Goal: Find specific page/section: Find specific page/section

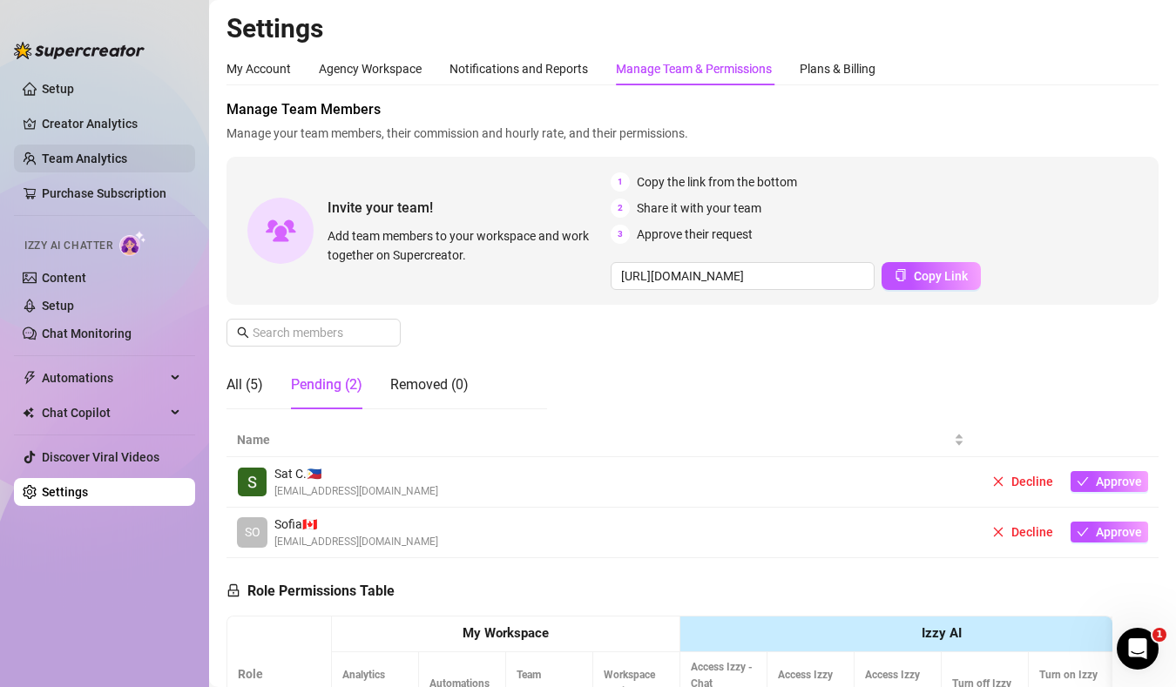
click at [76, 159] on link "Team Analytics" at bounding box center [84, 159] width 85 height 14
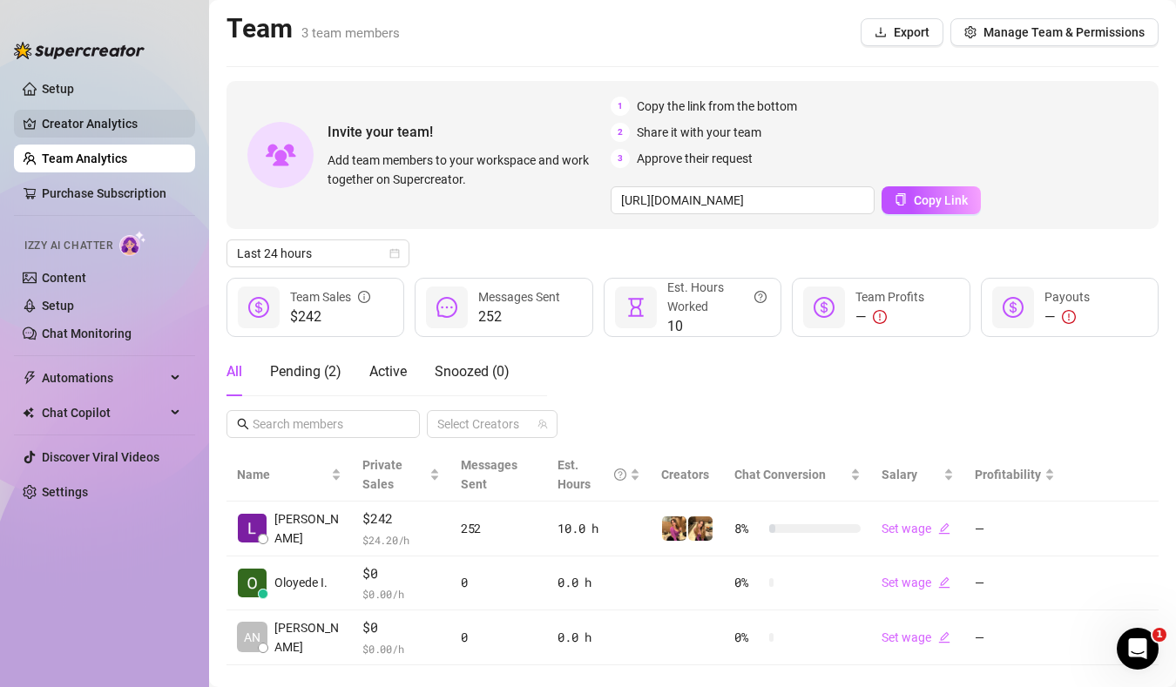
click at [78, 132] on link "Creator Analytics" at bounding box center [111, 124] width 139 height 28
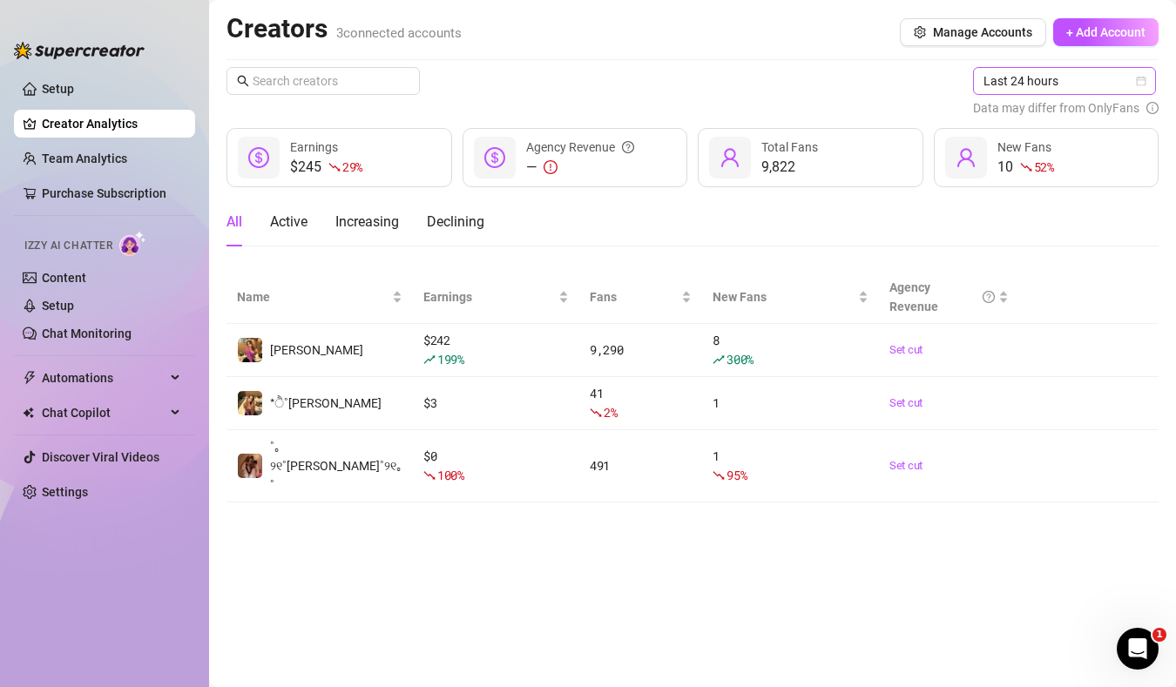
click at [1095, 84] on span "Last 24 hours" at bounding box center [1064, 81] width 162 height 26
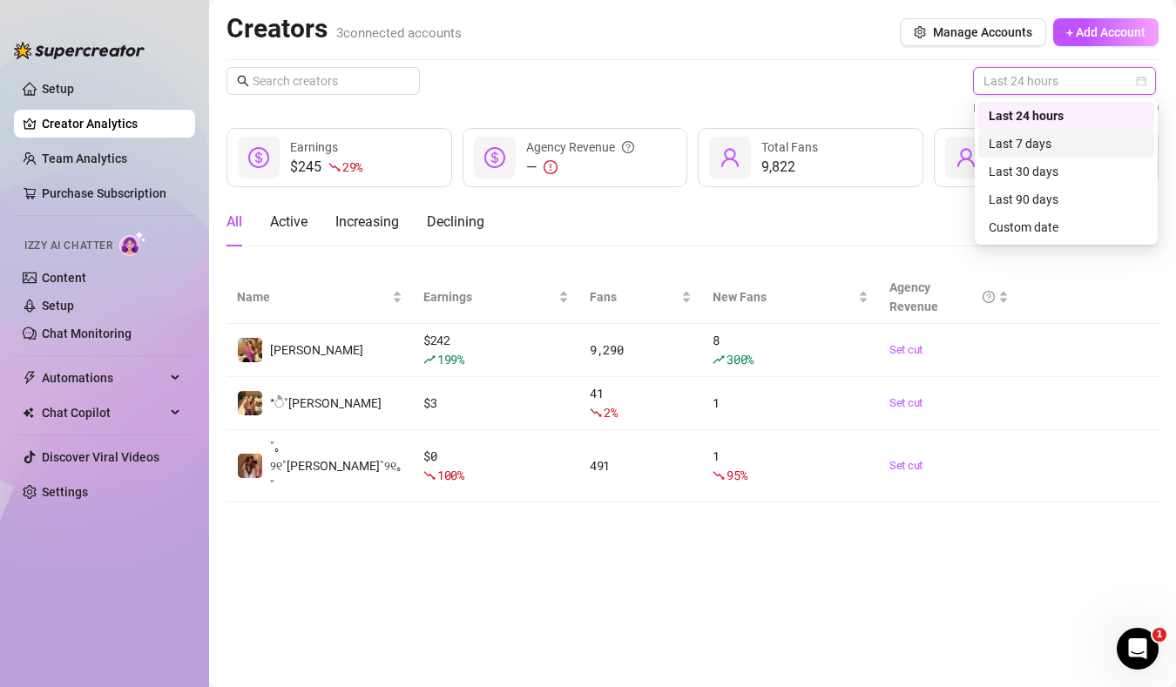
click at [1077, 135] on div "Last 7 days" at bounding box center [1066, 143] width 155 height 19
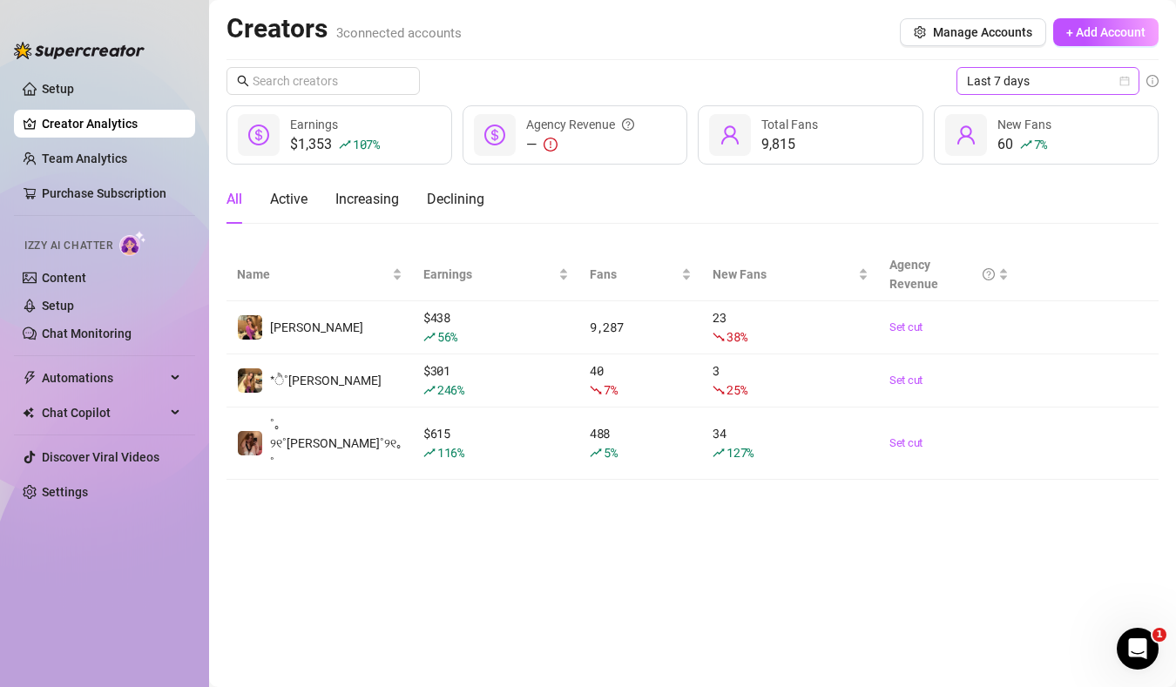
click at [984, 72] on span "Last 7 days" at bounding box center [1048, 81] width 162 height 26
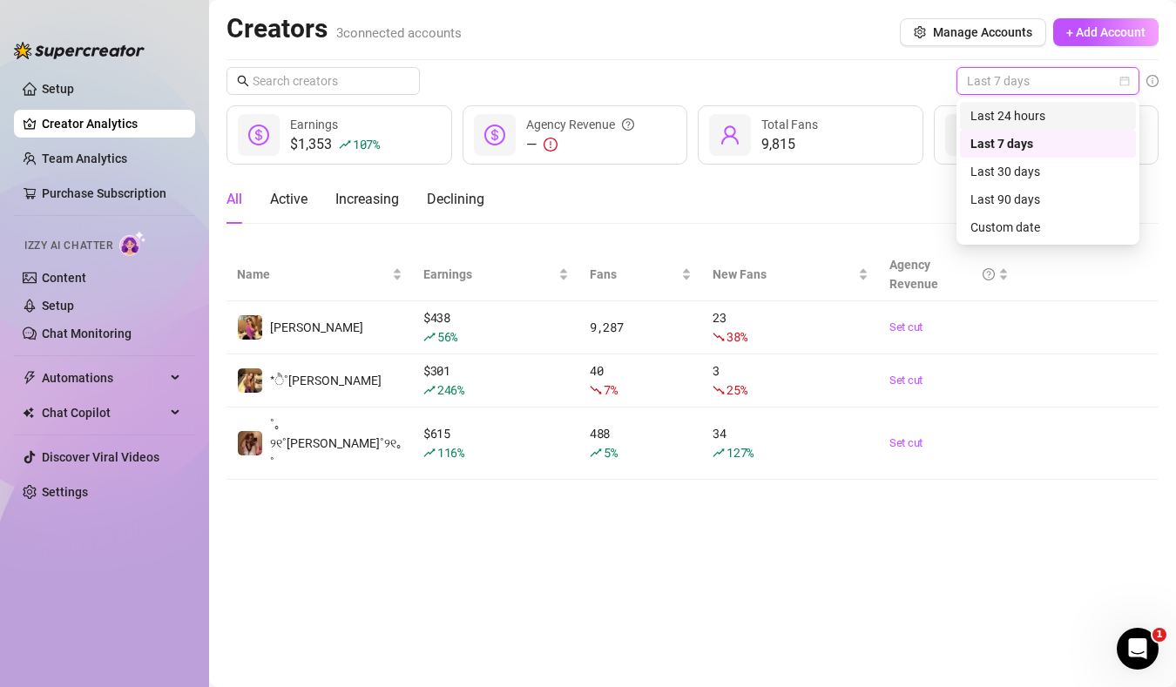
click at [985, 108] on div "Last 24 hours" at bounding box center [1047, 115] width 155 height 19
